Goal: Task Accomplishment & Management: Use online tool/utility

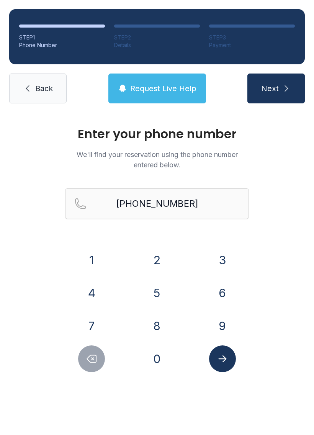
click at [13, 78] on link "Back" at bounding box center [37, 88] width 57 height 30
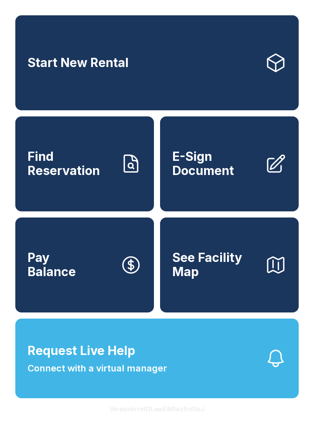
click at [261, 175] on link "E-Sign Document" at bounding box center [229, 163] width 139 height 95
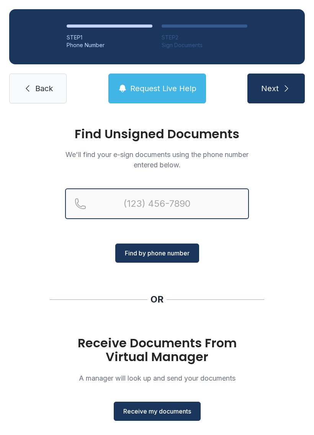
click at [135, 203] on input "Reservation phone number" at bounding box center [157, 203] width 184 height 31
type input "[PHONE_NUMBER]"
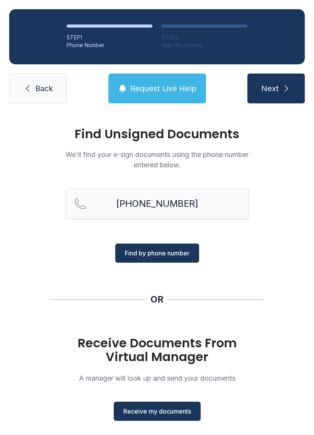
click at [288, 83] on button "Next" at bounding box center [275, 88] width 57 height 30
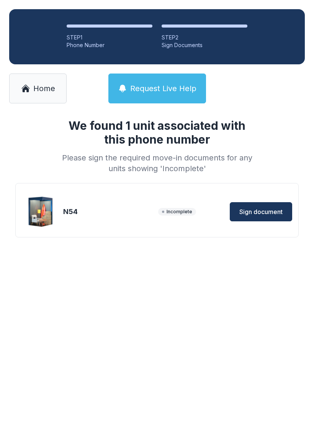
click at [261, 210] on span "Sign document" at bounding box center [260, 211] width 43 height 9
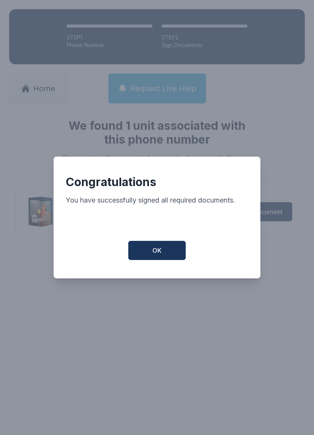
click at [159, 253] on span "OK" at bounding box center [156, 250] width 9 height 9
